Goal: Find specific page/section: Find specific page/section

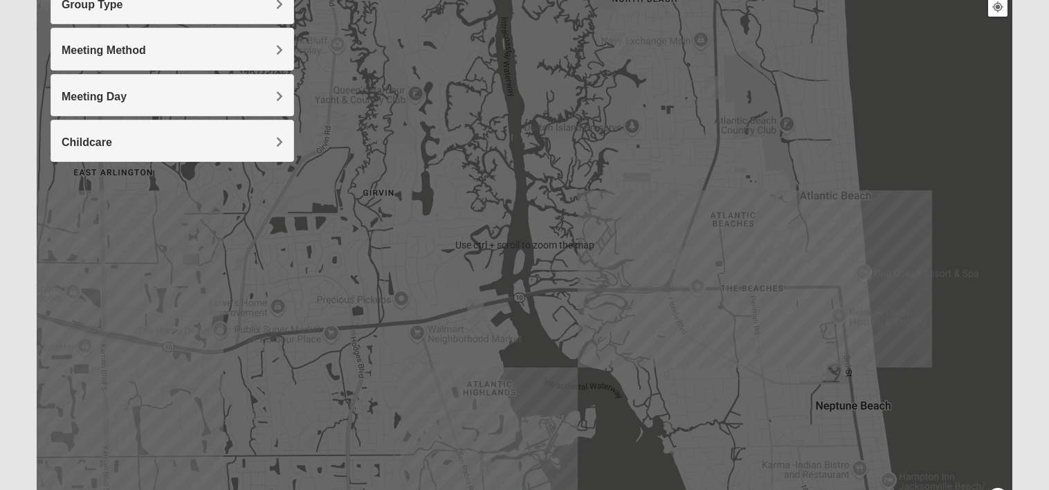
scroll to position [194, 0]
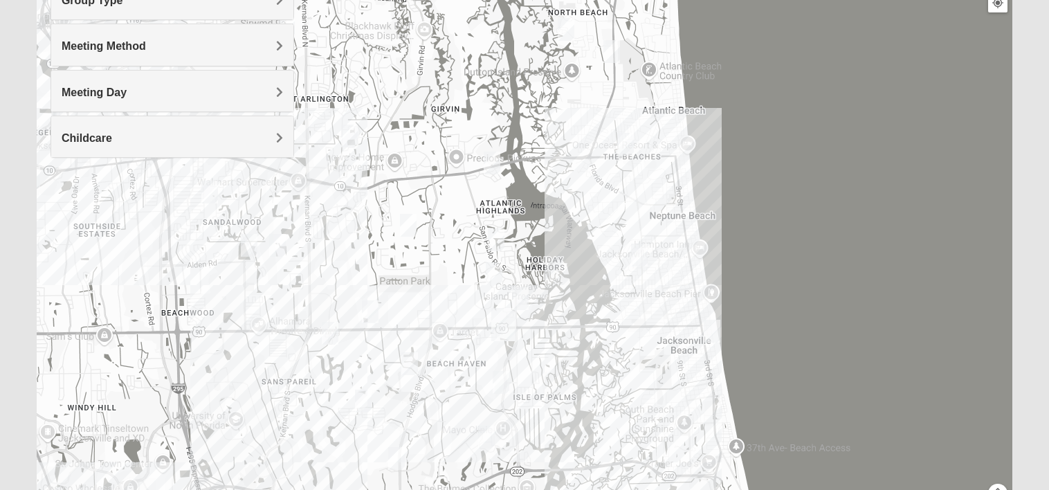
drag, startPoint x: 577, startPoint y: 426, endPoint x: 564, endPoint y: 282, distance: 143.8
click at [564, 282] on div at bounding box center [525, 241] width 976 height 554
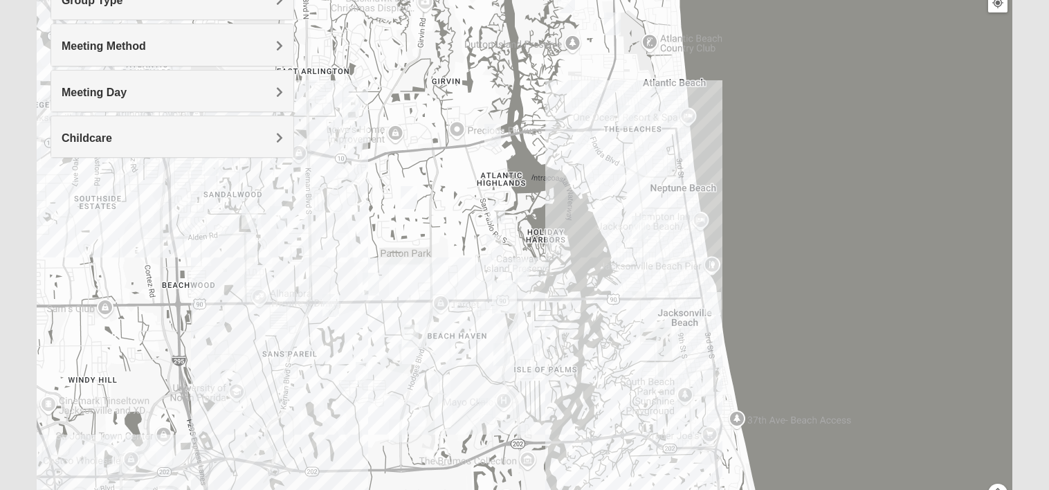
drag, startPoint x: 564, startPoint y: 325, endPoint x: 561, endPoint y: 275, distance: 49.9
click at [561, 275] on div at bounding box center [525, 241] width 976 height 554
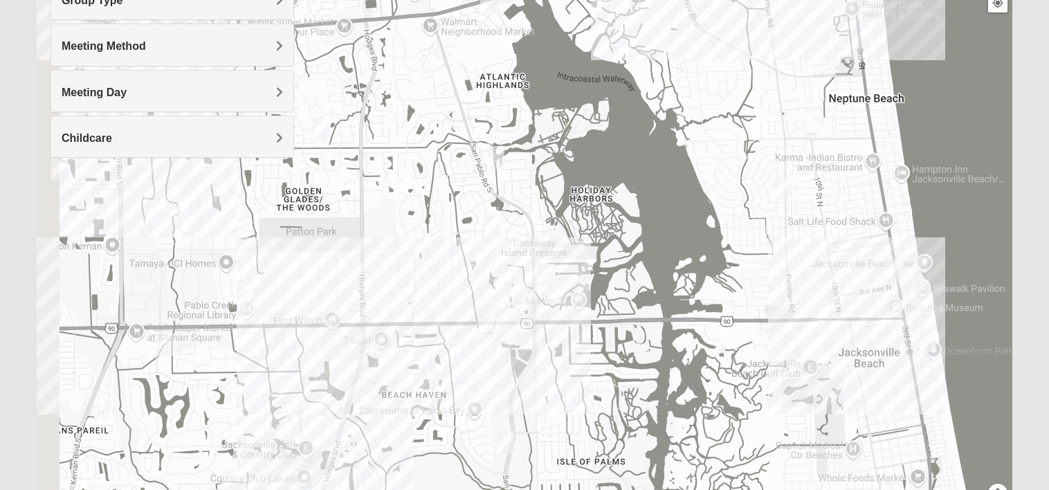
drag, startPoint x: 498, startPoint y: 341, endPoint x: 586, endPoint y: 352, distance: 88.6
click at [586, 352] on div at bounding box center [525, 241] width 976 height 554
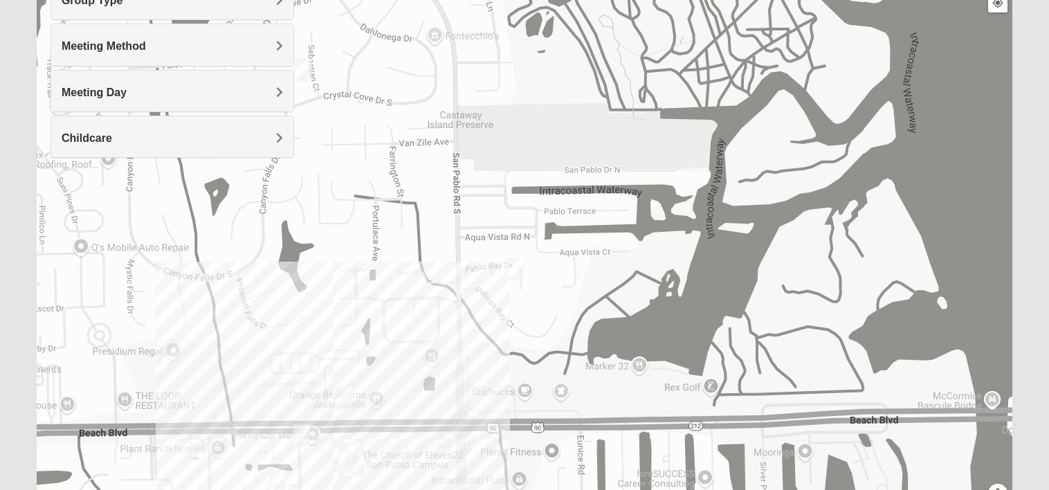
click at [515, 270] on img "Womens Hullinger 32224" at bounding box center [516, 269] width 28 height 34
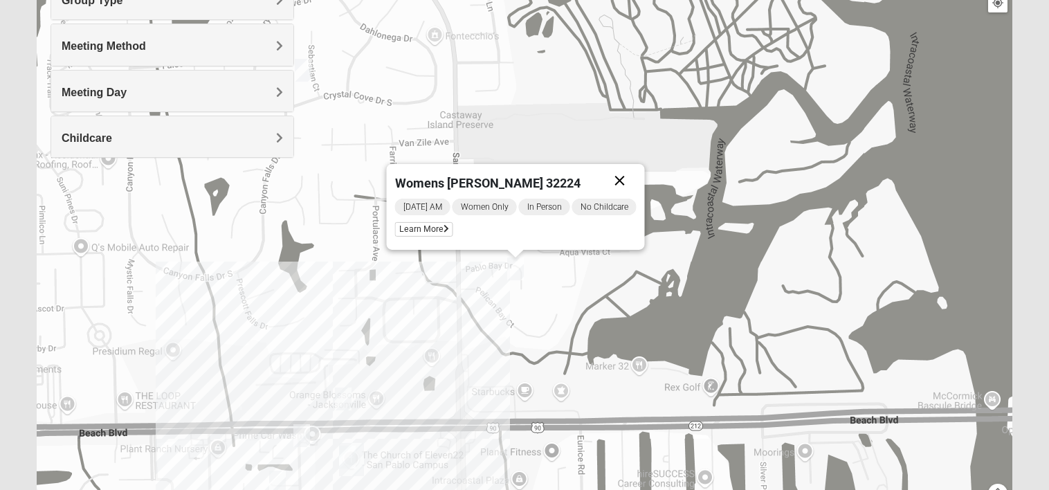
click at [627, 187] on button "Close" at bounding box center [620, 180] width 33 height 33
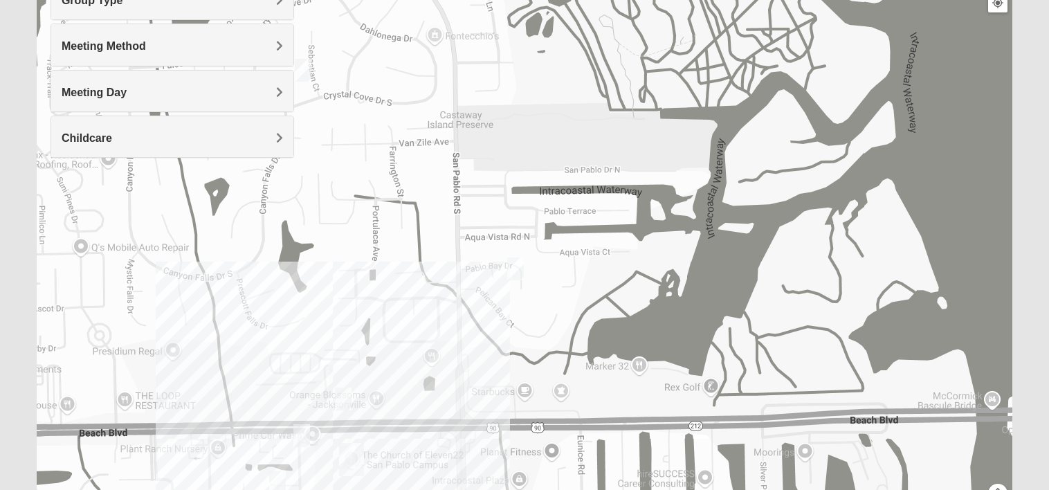
click at [307, 73] on img "Womens Kardon 32224" at bounding box center [303, 70] width 28 height 34
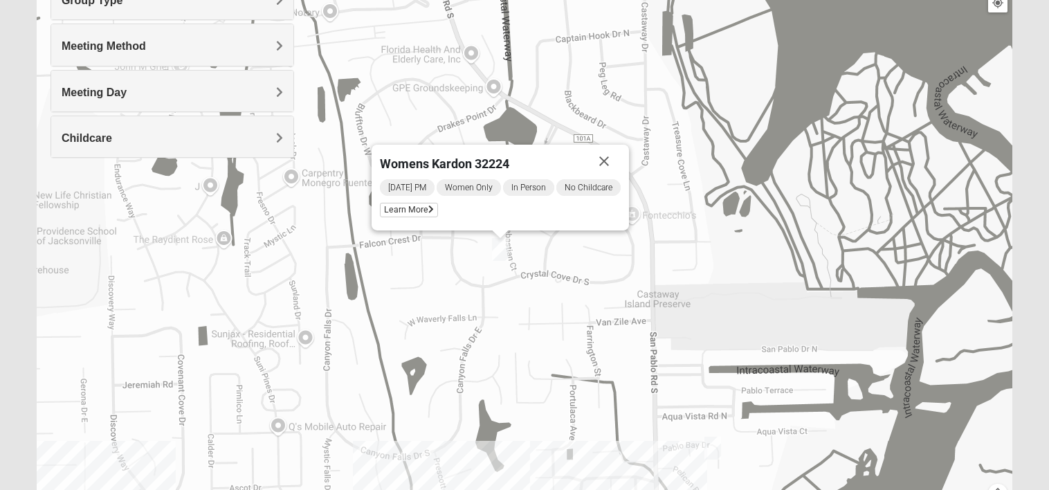
drag, startPoint x: 353, startPoint y: 114, endPoint x: 550, endPoint y: 252, distance: 240.4
click at [550, 252] on div "Womens Kardon 32224 [DATE] PM Women Only In Person No Childcare Learn More" at bounding box center [525, 241] width 976 height 554
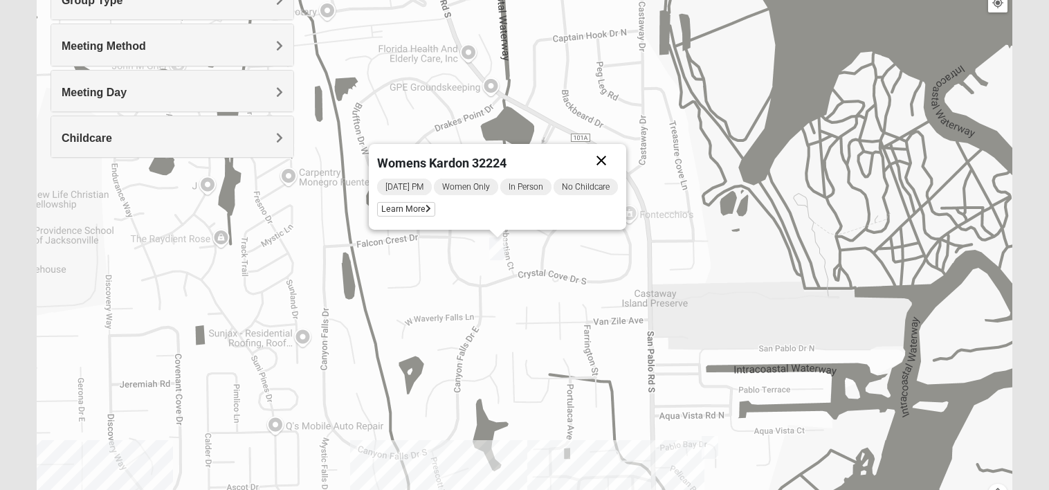
click at [608, 158] on button "Close" at bounding box center [601, 160] width 33 height 33
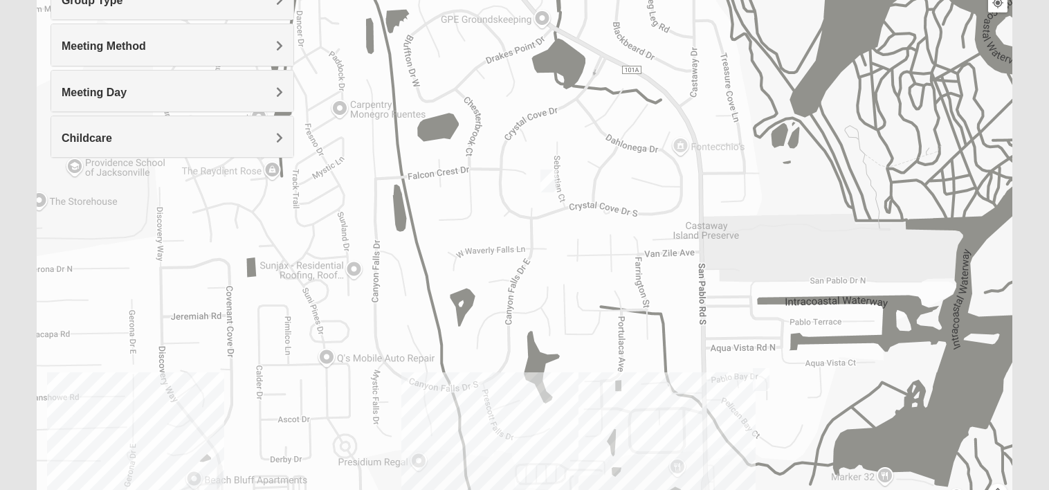
drag, startPoint x: 553, startPoint y: 330, endPoint x: 609, endPoint y: 260, distance: 89.6
click at [609, 260] on div at bounding box center [525, 241] width 976 height 554
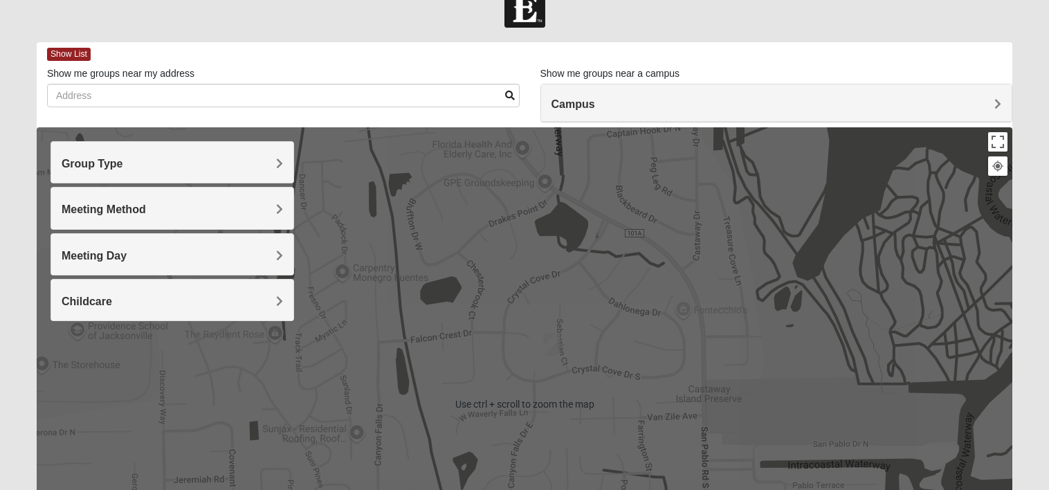
scroll to position [28, 0]
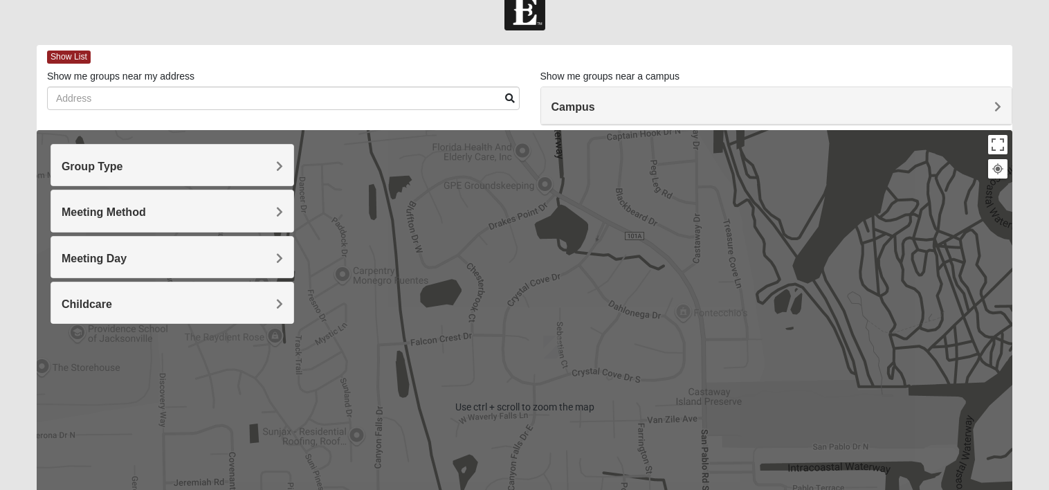
click at [255, 160] on h4 "Group Type" at bounding box center [173, 166] width 222 height 13
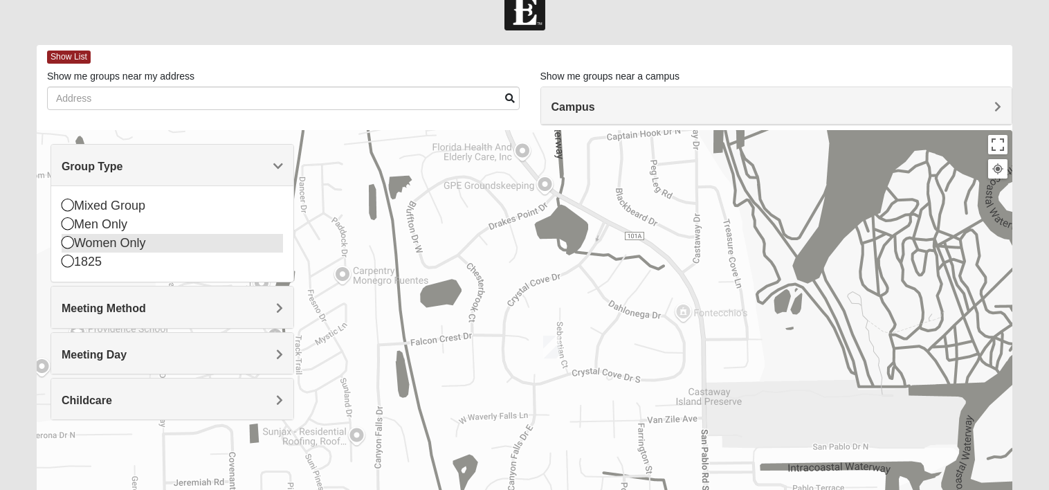
click at [109, 244] on div "Women Only" at bounding box center [173, 243] width 222 height 19
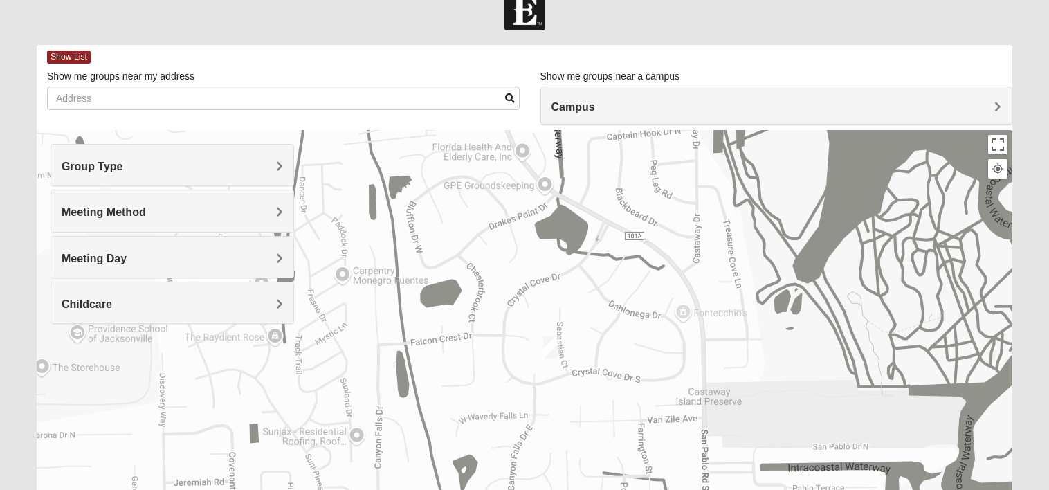
click at [213, 166] on h4 "Group Type" at bounding box center [173, 166] width 222 height 13
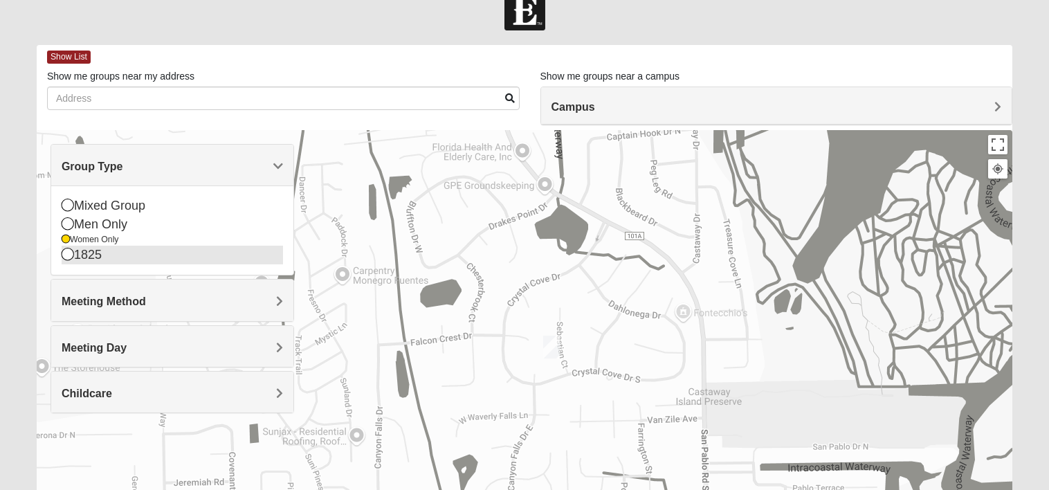
click at [102, 257] on div "1825" at bounding box center [173, 255] width 222 height 19
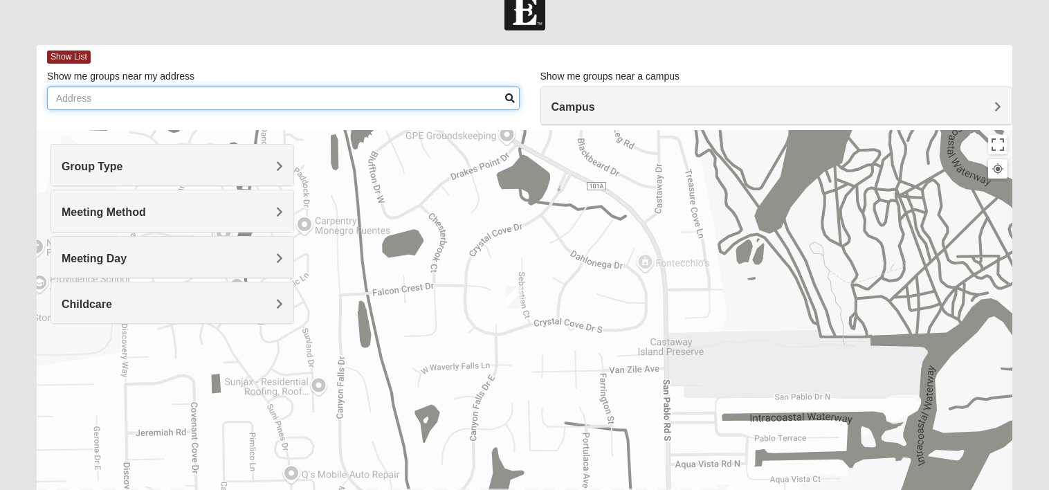
drag, startPoint x: 388, startPoint y: 291, endPoint x: 379, endPoint y: 217, distance: 74.5
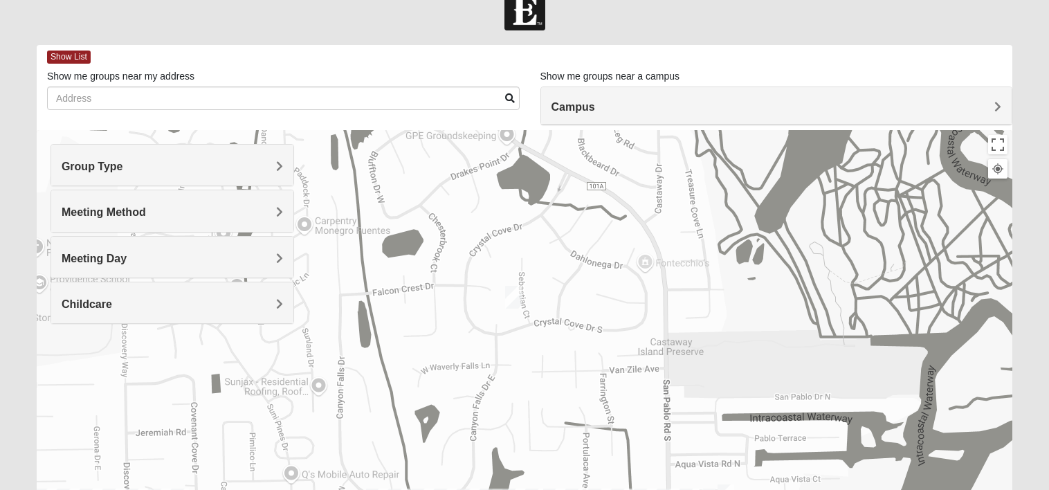
click at [379, 217] on div at bounding box center [525, 407] width 976 height 554
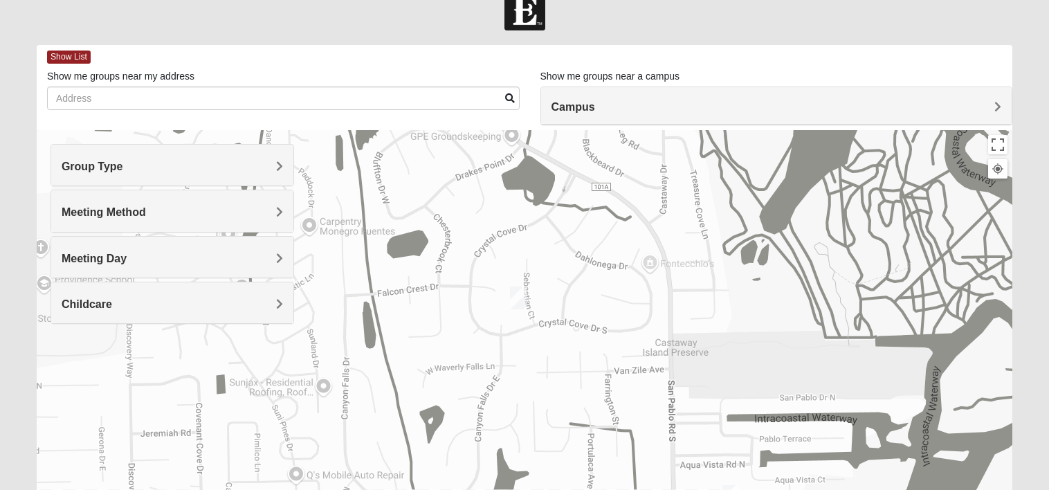
click at [213, 209] on h4 "Meeting Method" at bounding box center [173, 212] width 222 height 13
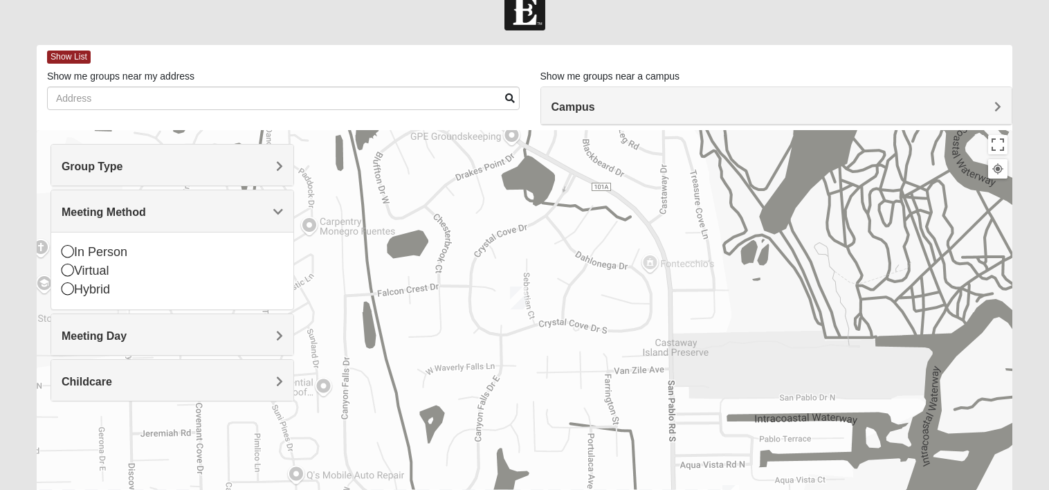
click at [213, 209] on h4 "Meeting Method" at bounding box center [173, 212] width 222 height 13
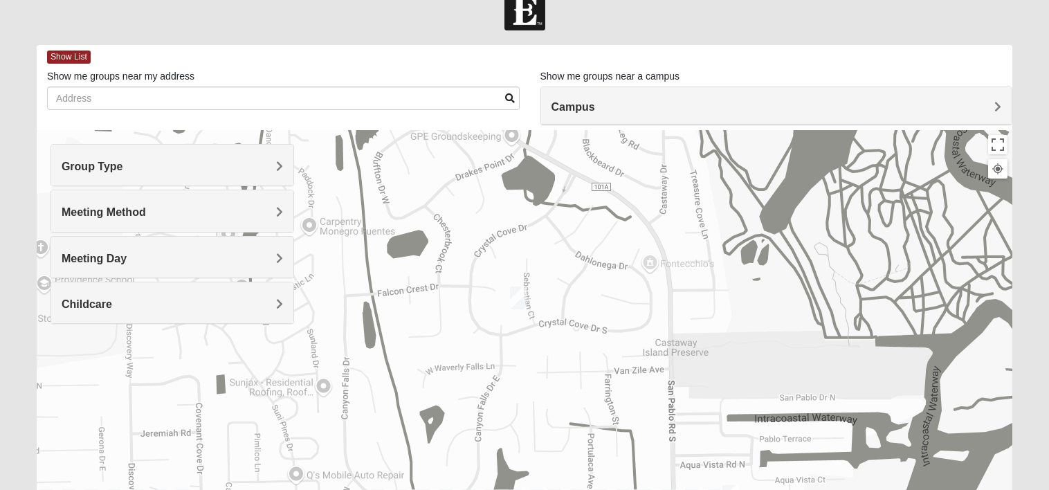
click at [224, 242] on div "Meeting Day" at bounding box center [172, 257] width 243 height 41
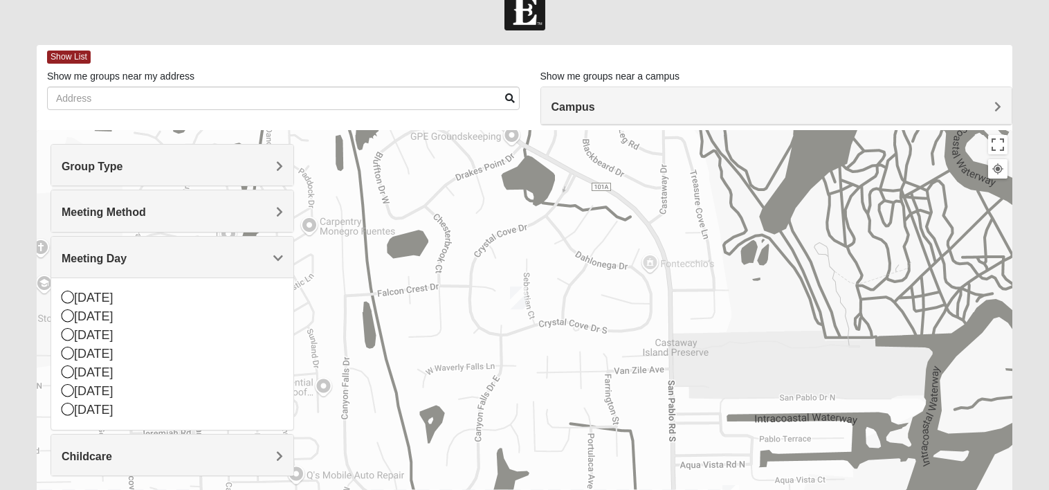
click at [264, 269] on div "Meeting Day" at bounding box center [172, 257] width 243 height 41
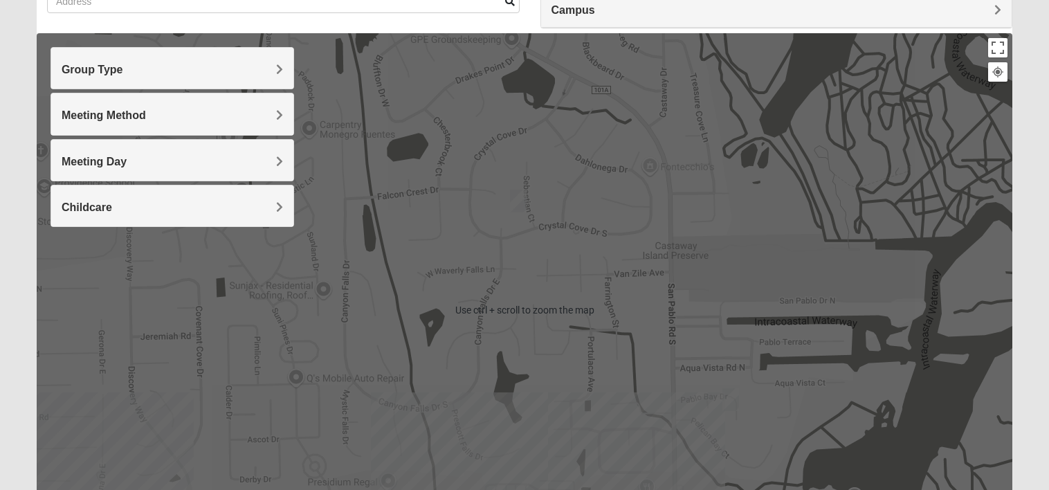
scroll to position [80, 0]
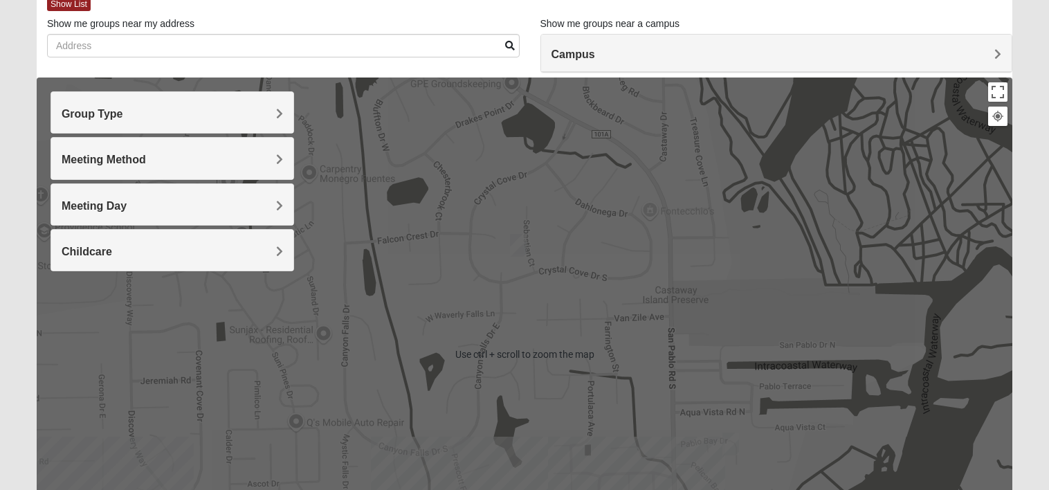
click at [640, 69] on div "Campus" at bounding box center [776, 53] width 471 height 37
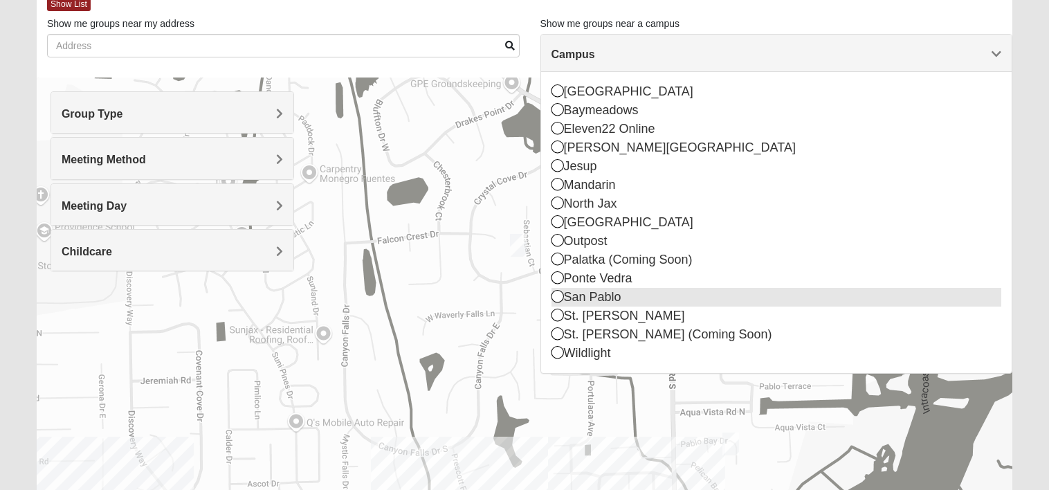
click at [567, 298] on div "San Pablo" at bounding box center [777, 297] width 451 height 19
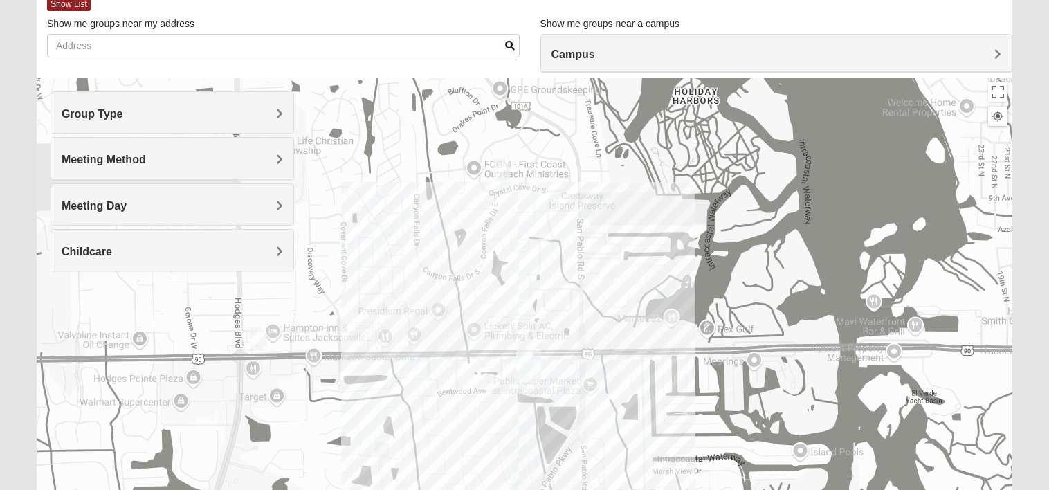
drag, startPoint x: 671, startPoint y: 257, endPoint x: 559, endPoint y: 370, distance: 158.1
click at [559, 370] on div at bounding box center [525, 355] width 976 height 554
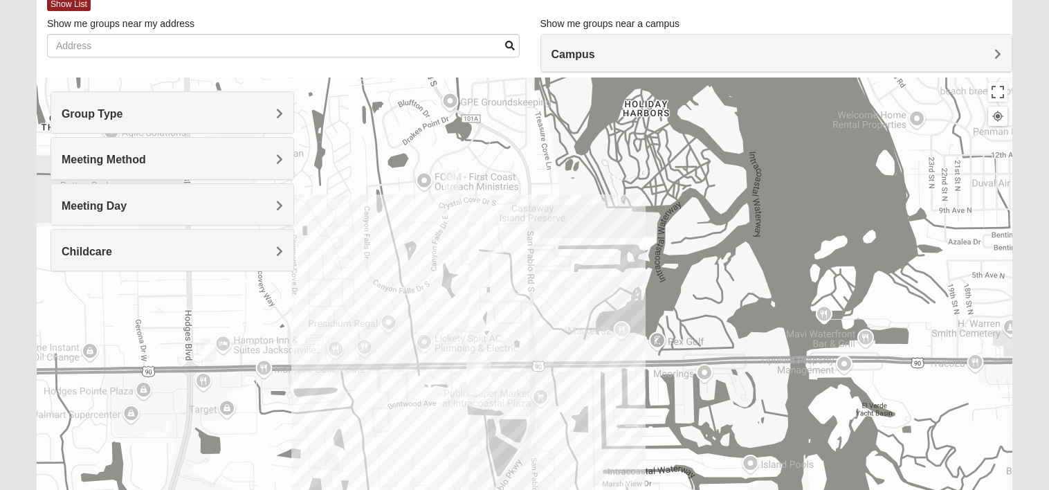
click at [208, 352] on img "1825 Womens Annis/Ferguson 32246" at bounding box center [208, 351] width 28 height 34
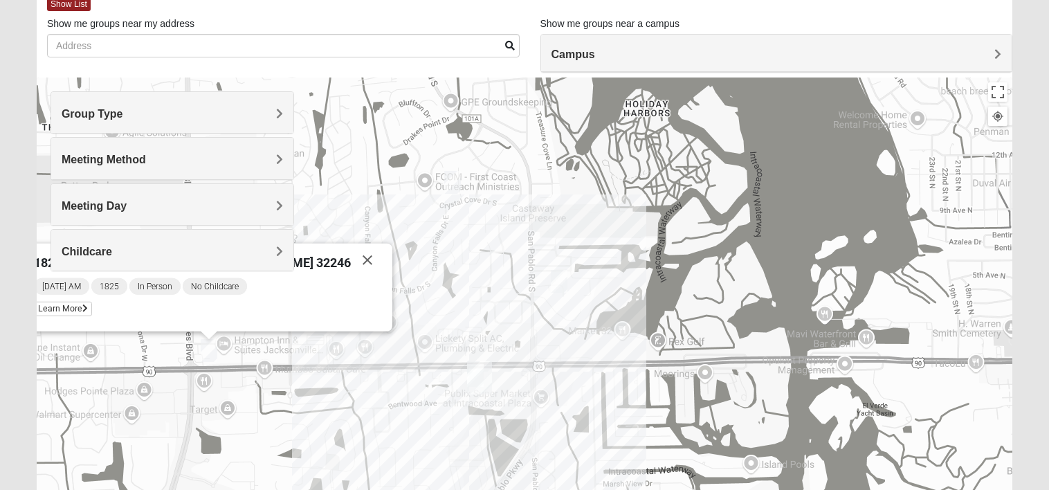
click at [210, 349] on img "1825 Womens Annis/Ferguson 32246" at bounding box center [209, 351] width 28 height 34
click at [473, 369] on img "San Pablo" at bounding box center [480, 378] width 36 height 44
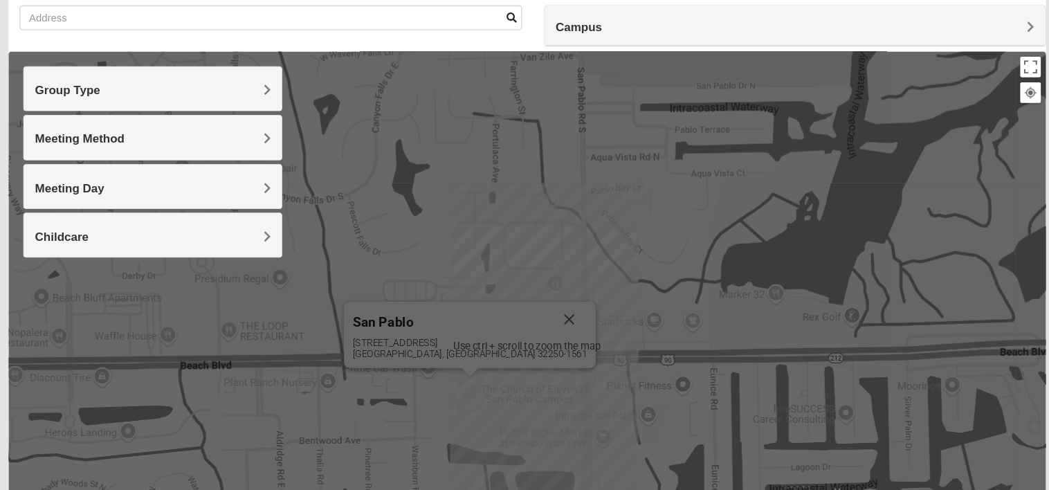
scroll to position [82, 0]
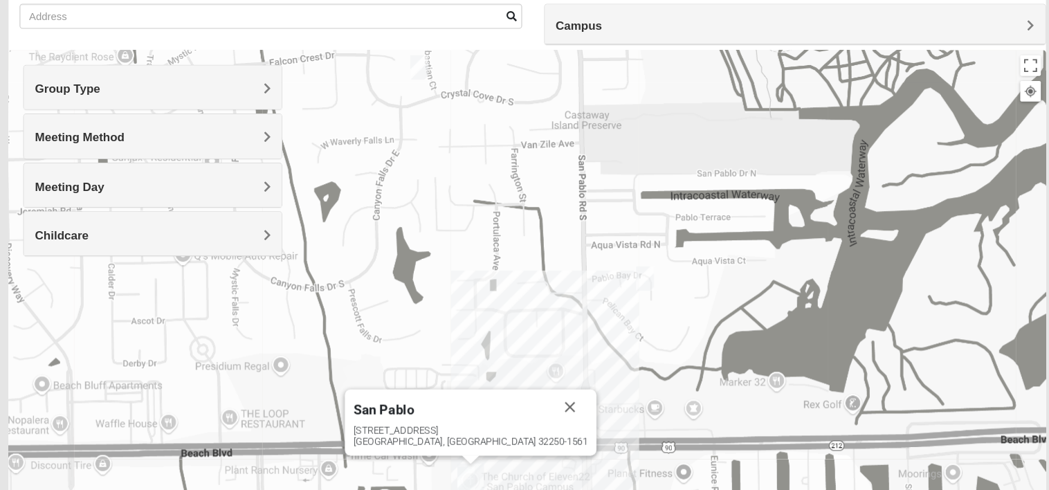
drag, startPoint x: 660, startPoint y: 235, endPoint x: 625, endPoint y: 374, distance: 143.4
click at [625, 374] on div "[GEOGRAPHIC_DATA] [STREET_ADDRESS]" at bounding box center [525, 353] width 976 height 554
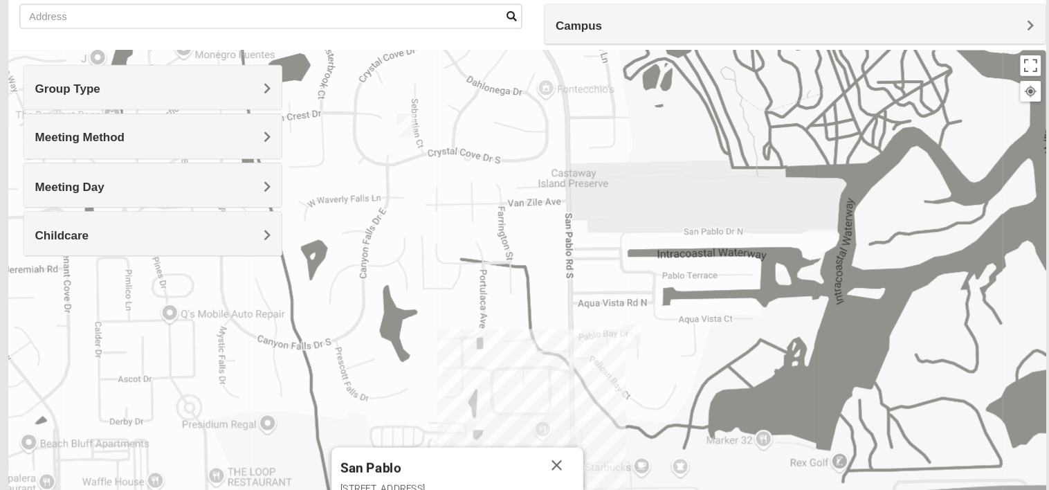
drag, startPoint x: 481, startPoint y: 246, endPoint x: 590, endPoint y: 389, distance: 179.3
click at [590, 389] on div "[GEOGRAPHIC_DATA] [STREET_ADDRESS]" at bounding box center [525, 353] width 976 height 554
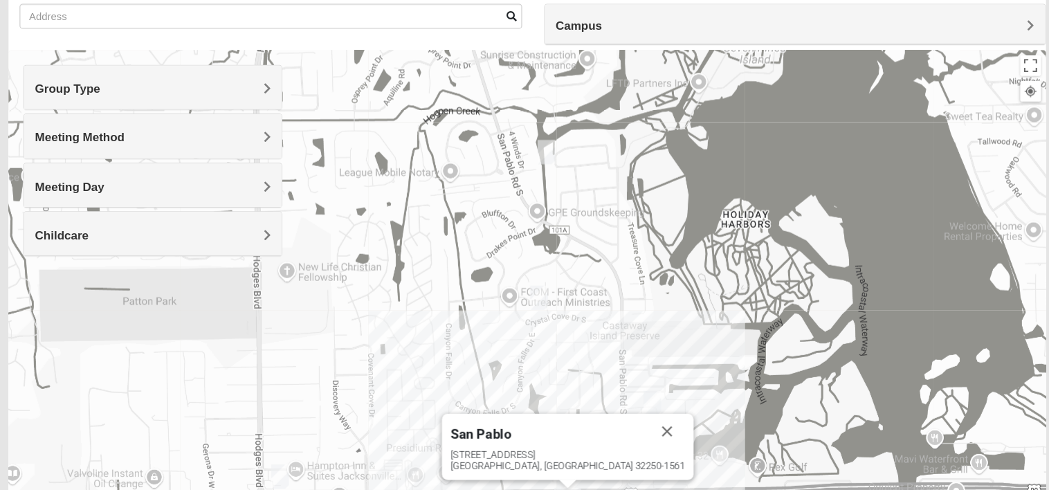
click at [548, 173] on img "1825 Womens Stewart 32224" at bounding box center [543, 172] width 28 height 34
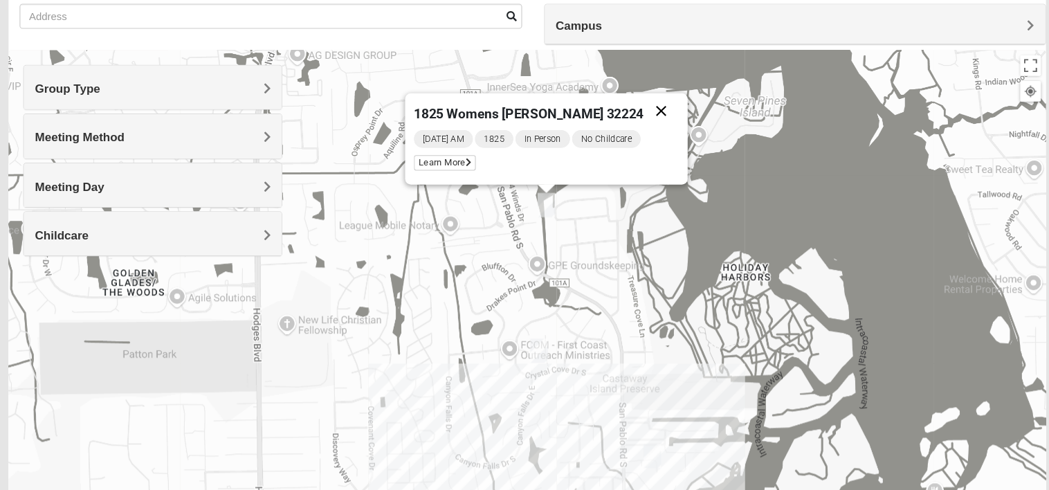
click at [637, 133] on button "Close" at bounding box center [650, 133] width 33 height 33
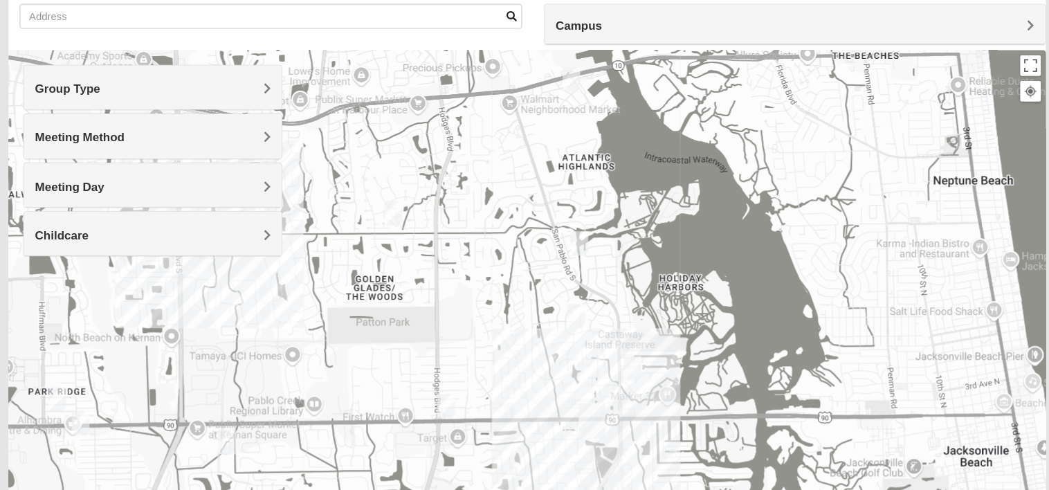
click at [397, 230] on img "1825 Mixed Annis 32246" at bounding box center [399, 229] width 28 height 34
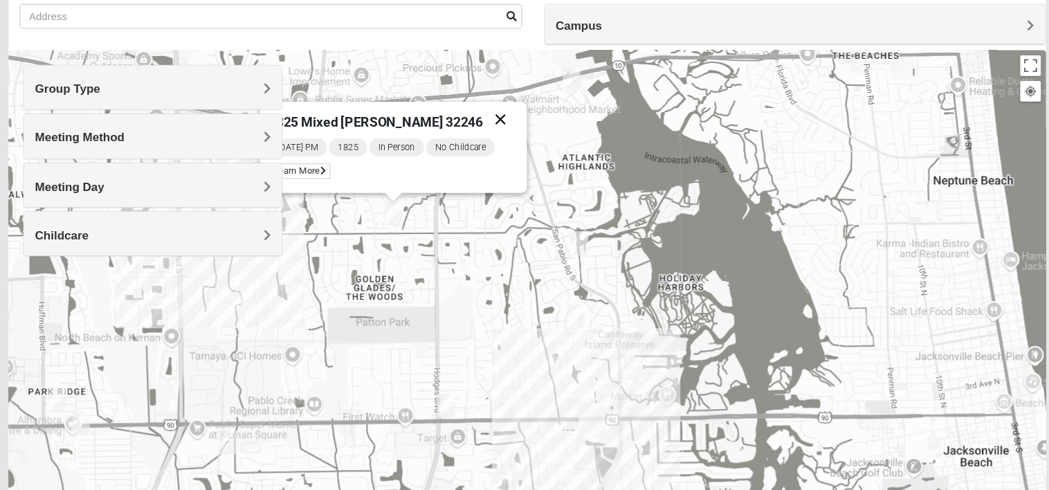
click at [488, 145] on button "Close" at bounding box center [499, 141] width 33 height 33
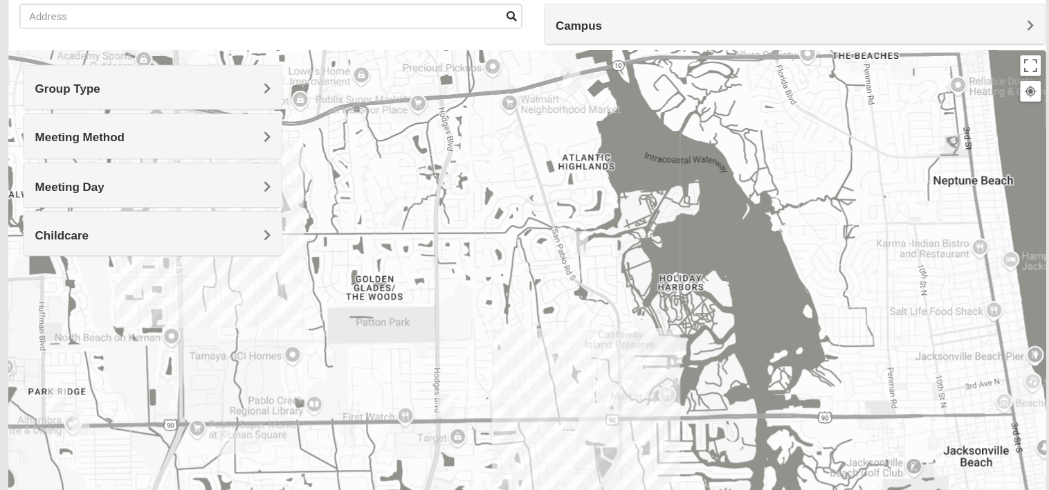
click at [251, 434] on img "1825 Womens Largin 32224" at bounding box center [242, 445] width 28 height 34
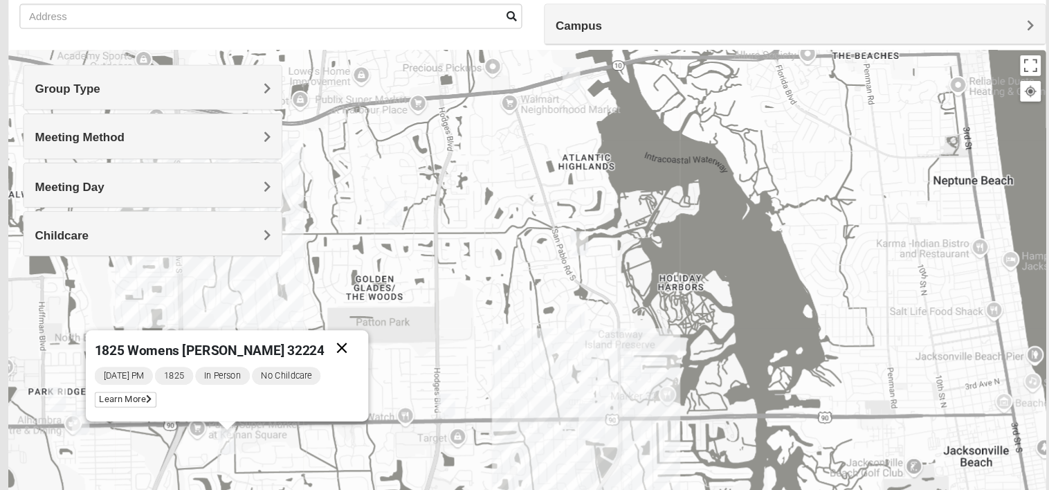
click at [344, 352] on button "Close" at bounding box center [350, 356] width 33 height 33
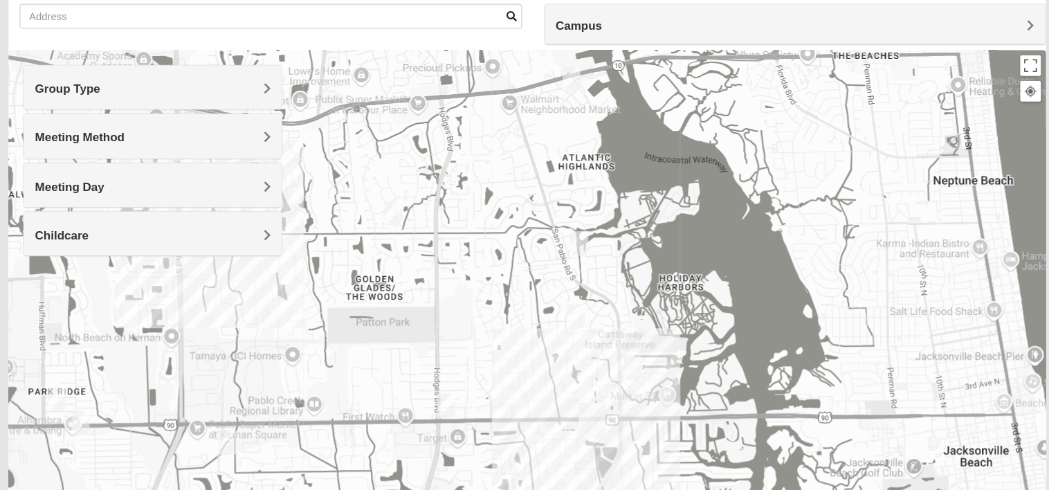
click at [565, 113] on img "1825 Womens Carkhuff 32224" at bounding box center [566, 104] width 28 height 34
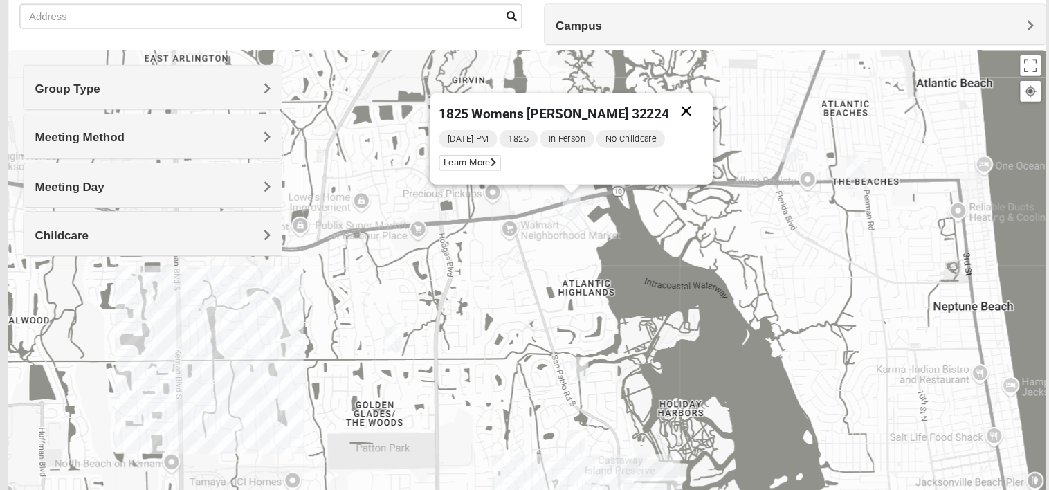
click at [664, 131] on button "Close" at bounding box center [674, 133] width 33 height 33
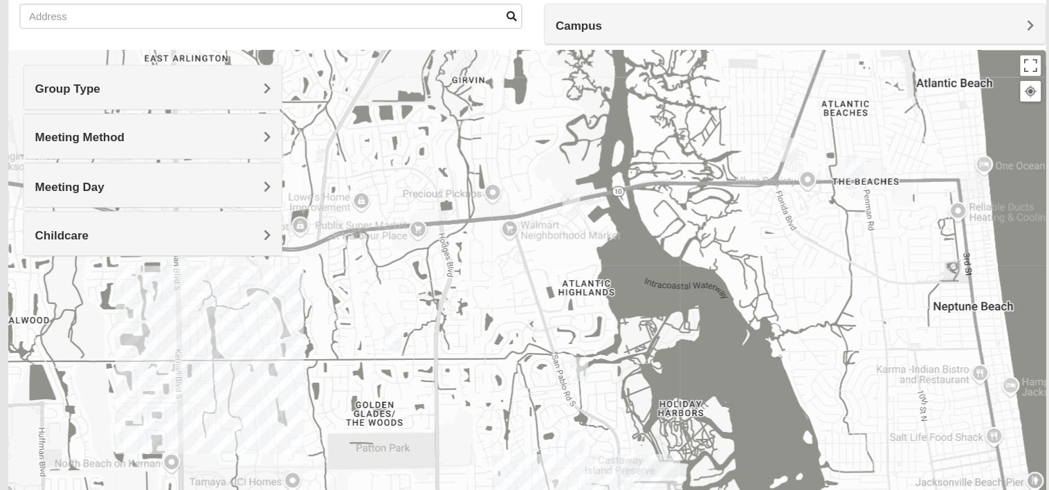
click at [772, 172] on img "1825 Mixed Arola 32233" at bounding box center [772, 170] width 28 height 34
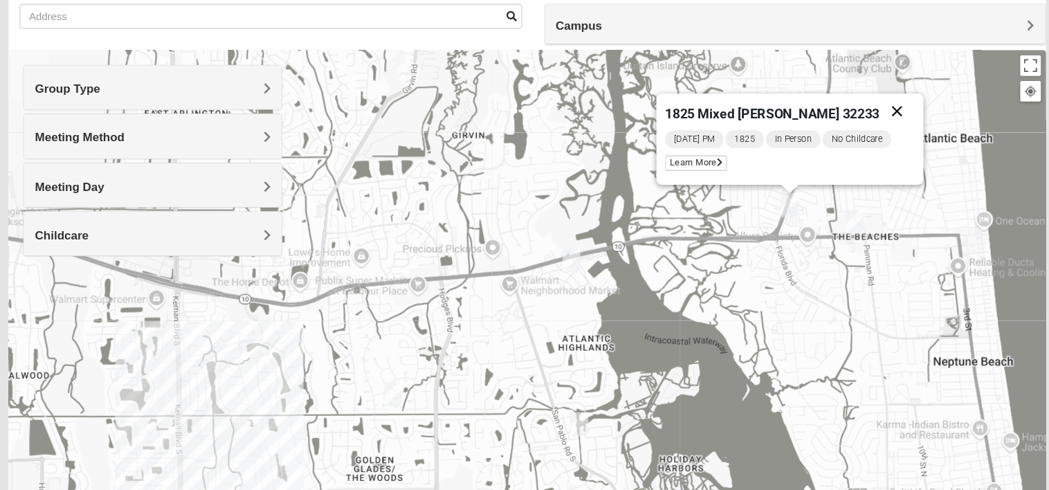
click at [862, 139] on button "Close" at bounding box center [872, 133] width 33 height 33
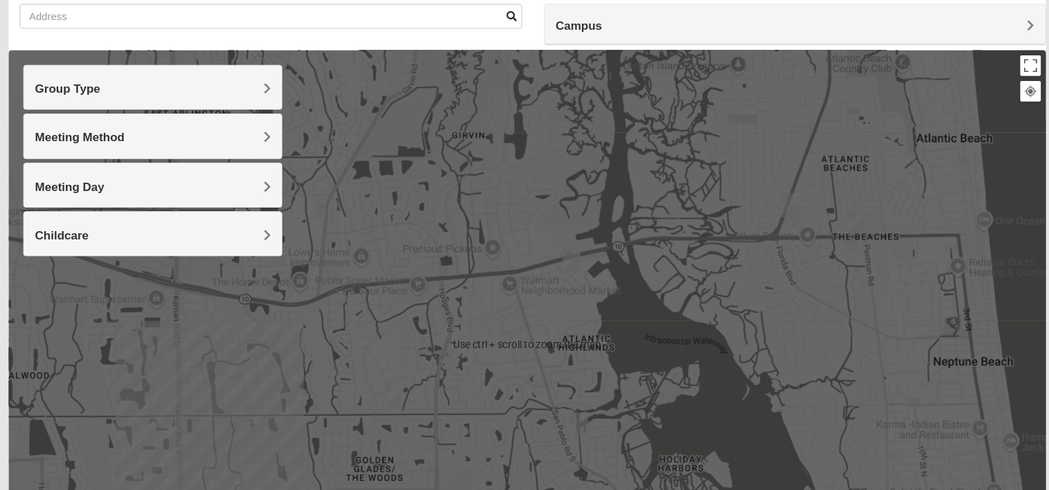
scroll to position [0, 0]
